Goal: Navigation & Orientation: Find specific page/section

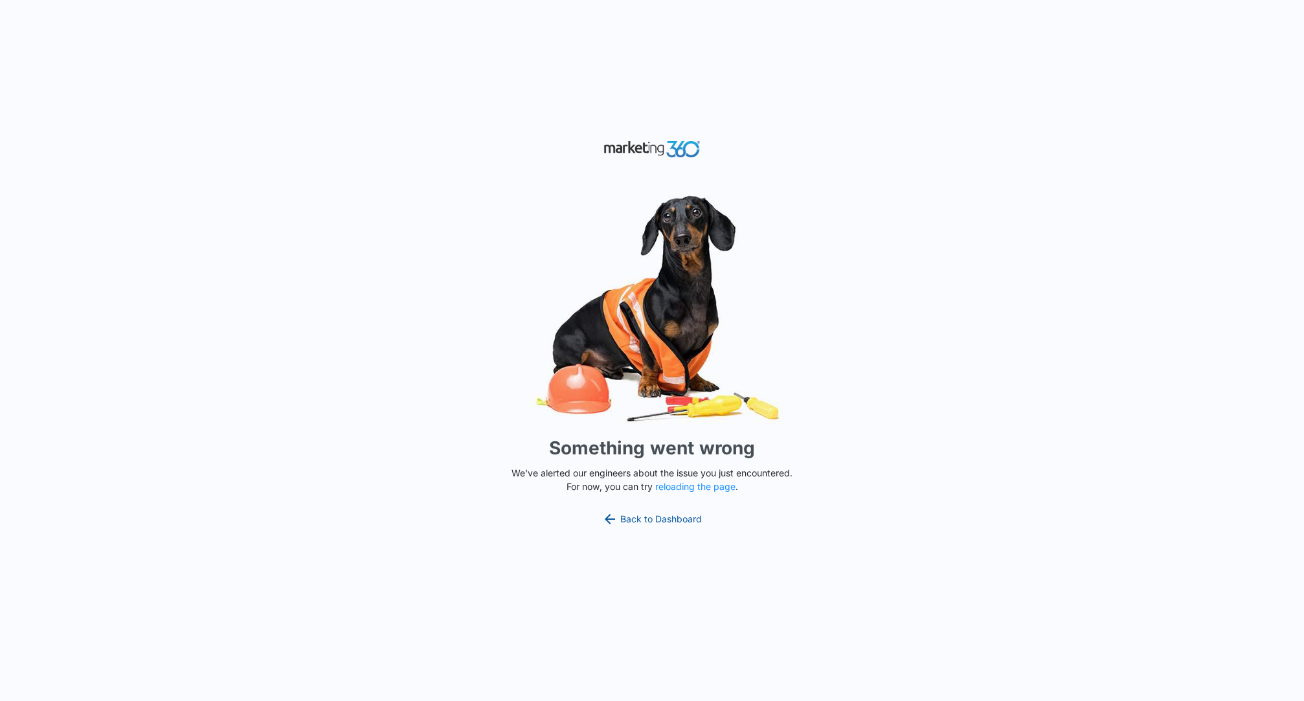
click at [650, 511] on div "Something went wrong We've alerted our engineers about the issue you just encou…" at bounding box center [652, 350] width 1304 height 701
click at [648, 515] on link "Back to Dashboard" at bounding box center [652, 519] width 100 height 16
